Goal: Find specific page/section: Find specific page/section

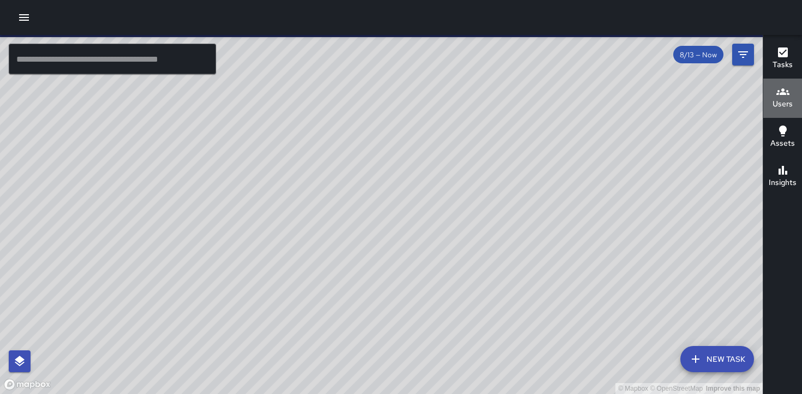
click at [781, 99] on h6 "Users" at bounding box center [782, 104] width 20 height 12
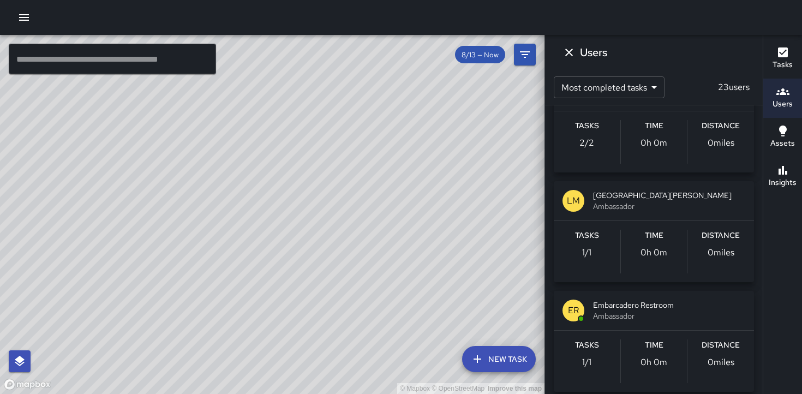
scroll to position [481, 0]
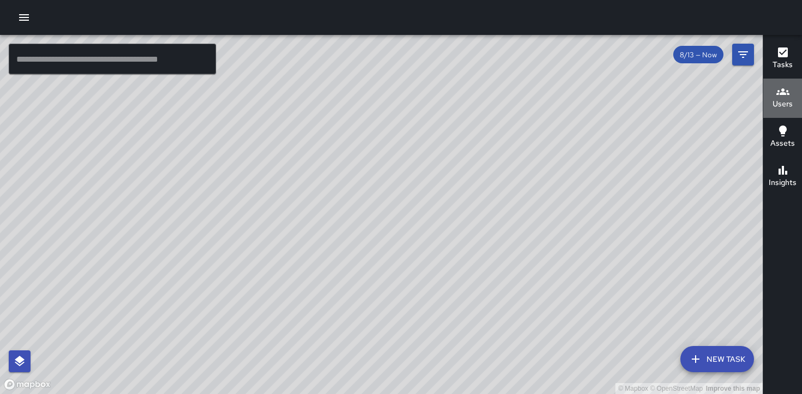
click at [777, 100] on h6 "Users" at bounding box center [782, 104] width 20 height 12
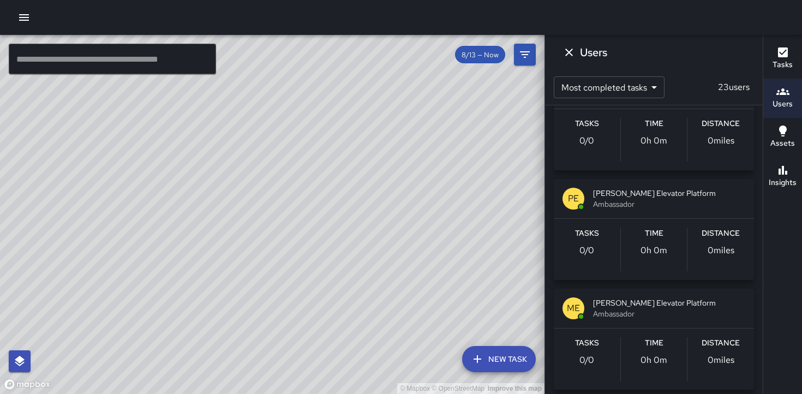
scroll to position [1032, 0]
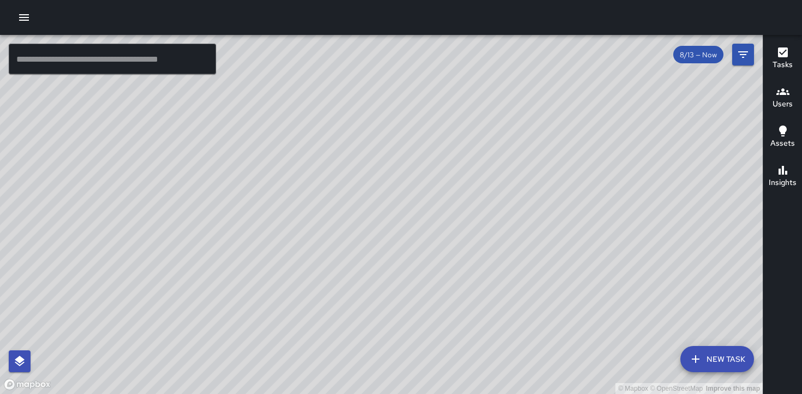
click at [781, 99] on h6 "Users" at bounding box center [782, 104] width 20 height 12
click at [779, 101] on h6 "Users" at bounding box center [782, 104] width 20 height 12
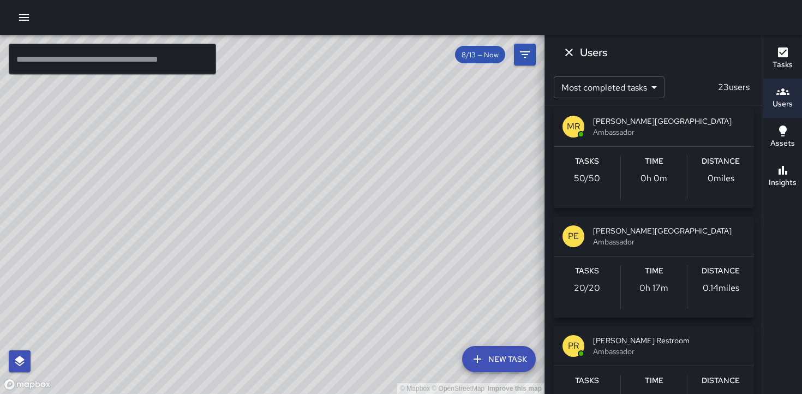
scroll to position [5, 0]
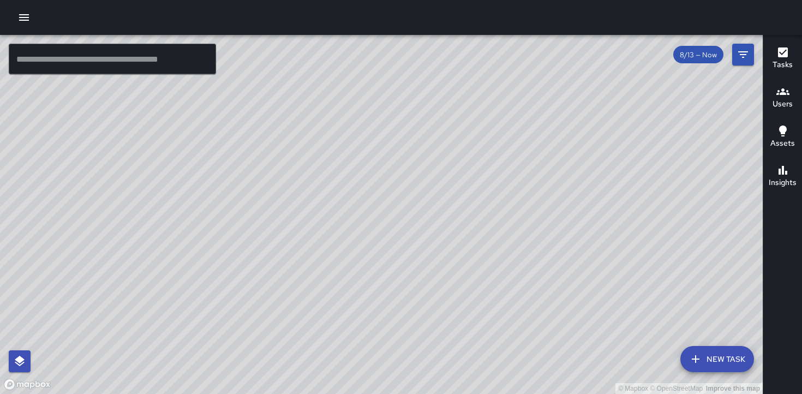
click at [782, 92] on icon "button" at bounding box center [782, 91] width 13 height 7
click at [780, 95] on icon "button" at bounding box center [782, 91] width 13 height 13
click at [781, 100] on h6 "Users" at bounding box center [782, 104] width 20 height 12
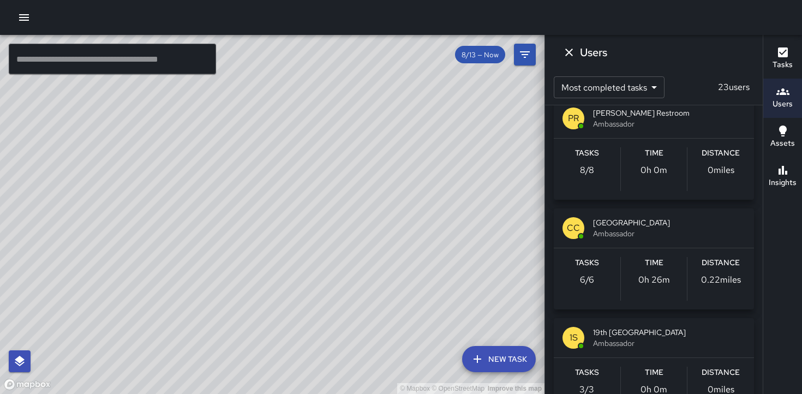
scroll to position [232, 0]
